Goal: Task Accomplishment & Management: Manage account settings

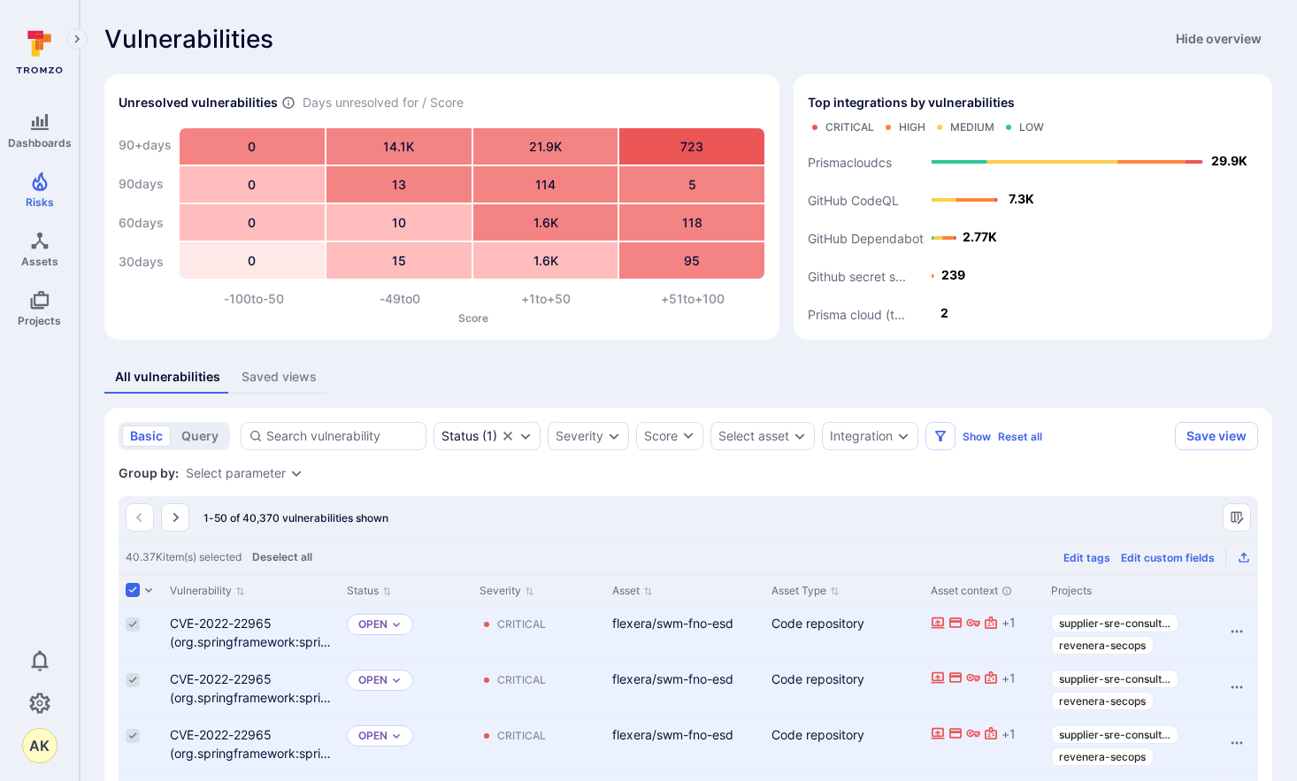
scroll to position [177, 0]
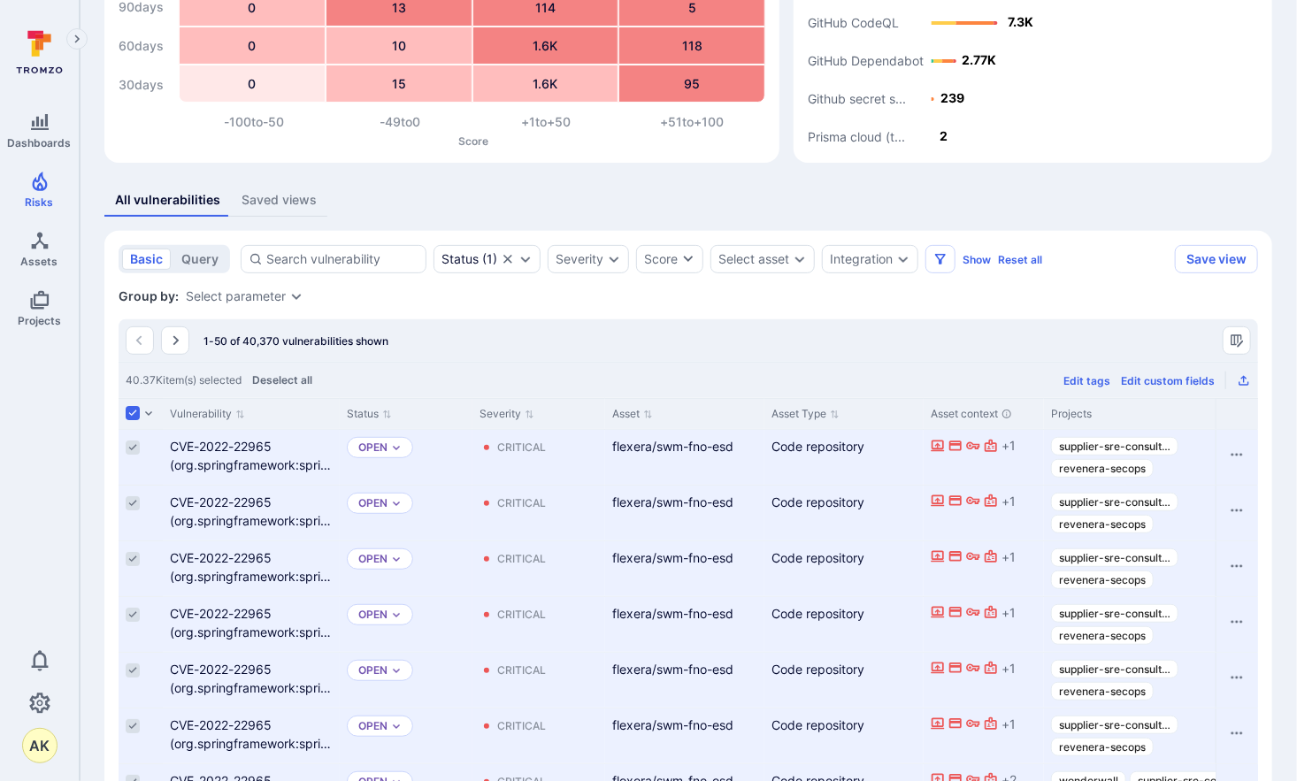
click at [680, 209] on div "All vulnerabilities Saved views" at bounding box center [688, 200] width 1168 height 33
click at [70, 761] on div "AK" at bounding box center [39, 745] width 79 height 35
click at [43, 750] on div "AK" at bounding box center [39, 745] width 35 height 35
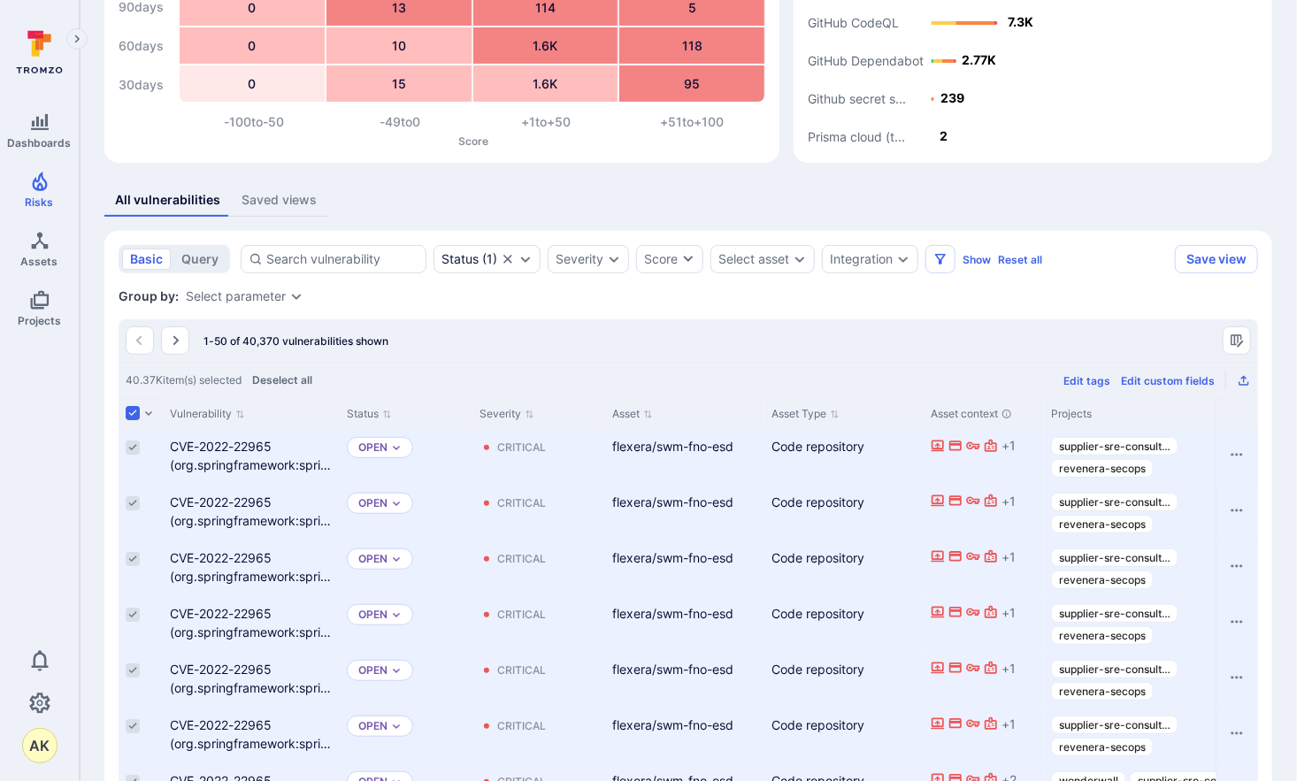
click at [41, 701] on icon "Settings" at bounding box center [39, 703] width 21 height 21
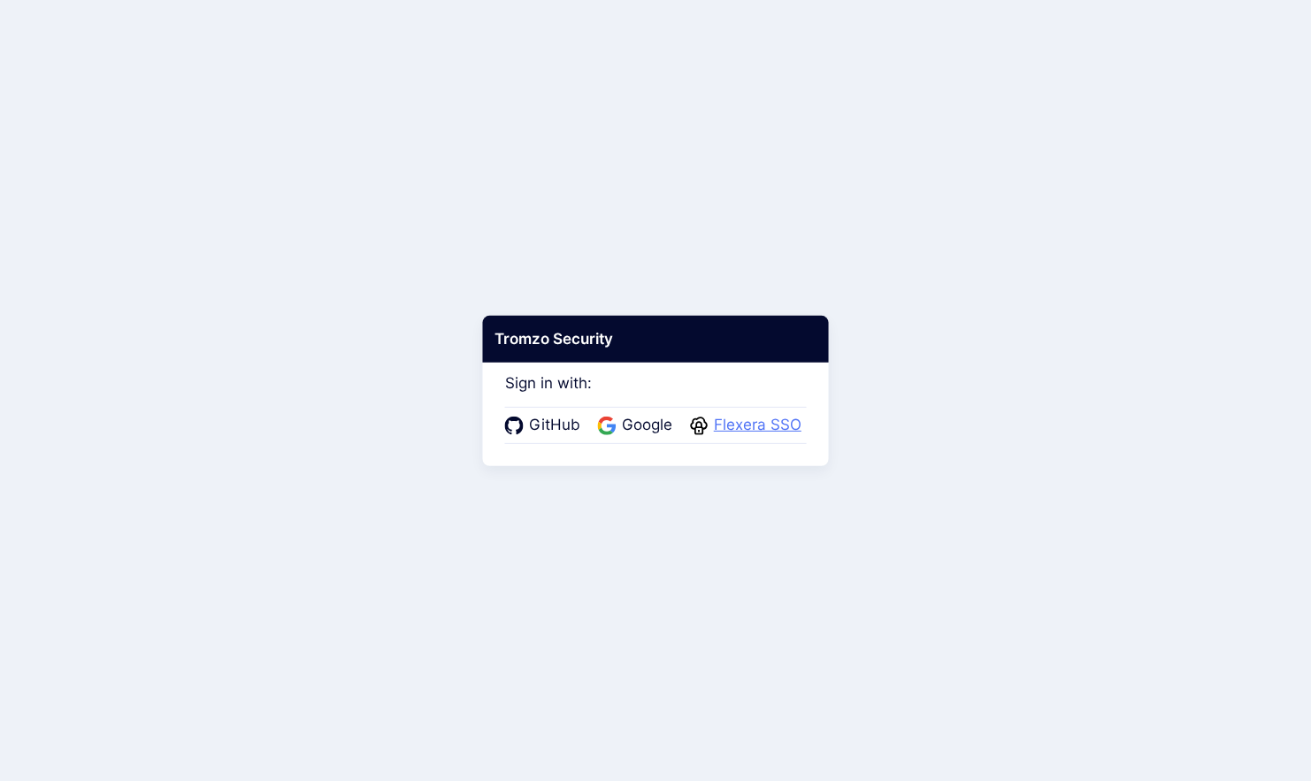
click at [783, 425] on span "Flexera SSO" at bounding box center [758, 425] width 98 height 23
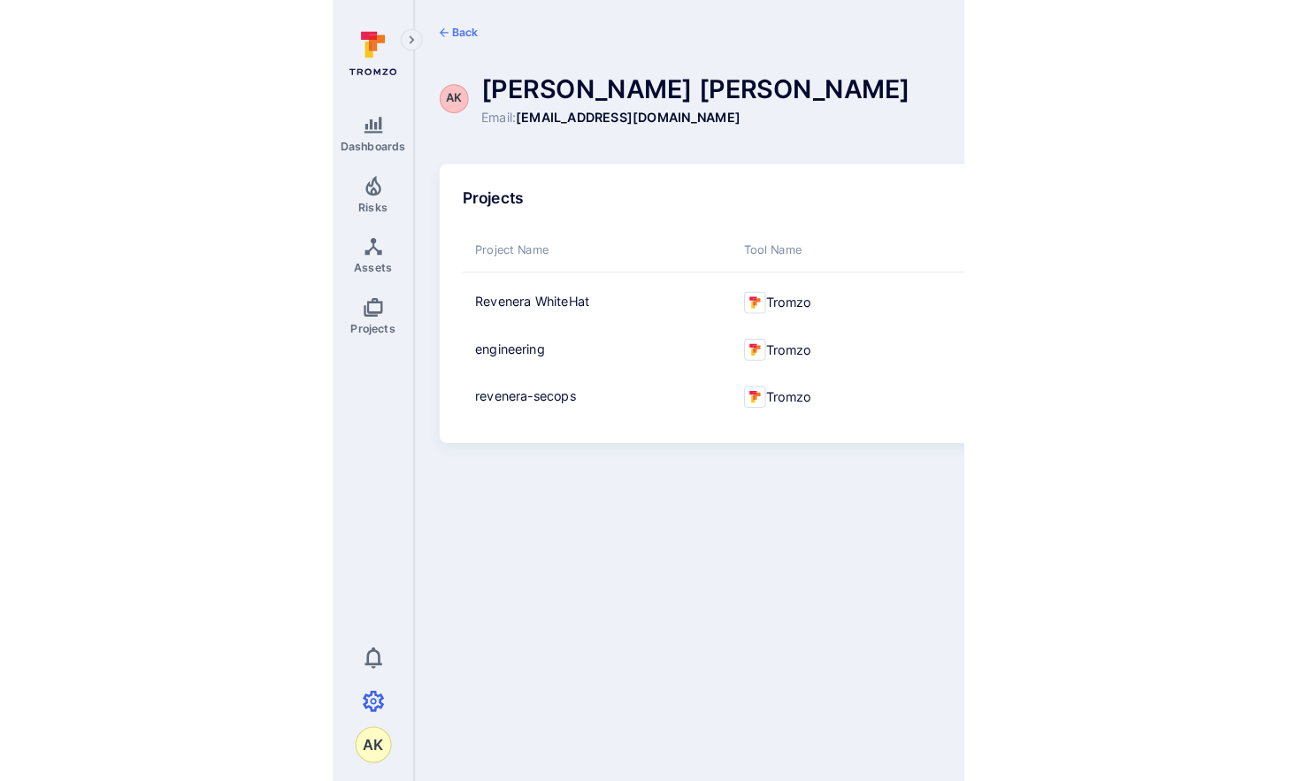
scroll to position [20, 0]
